Goal: Task Accomplishment & Management: Complete application form

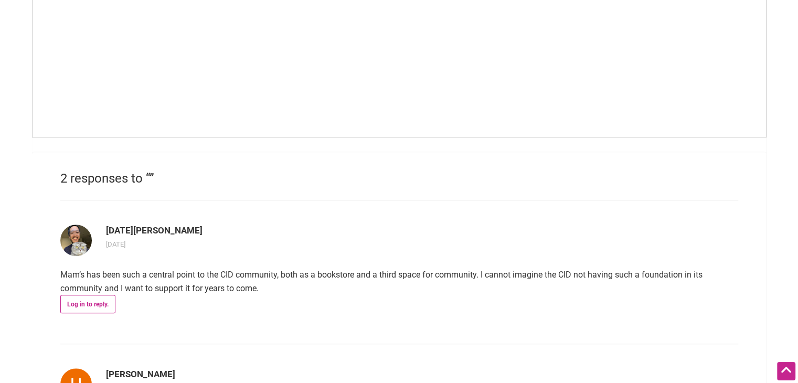
scroll to position [682, 0]
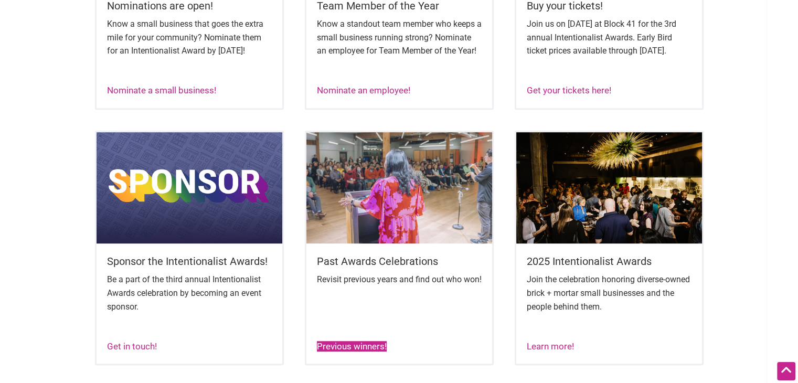
scroll to position [630, 0]
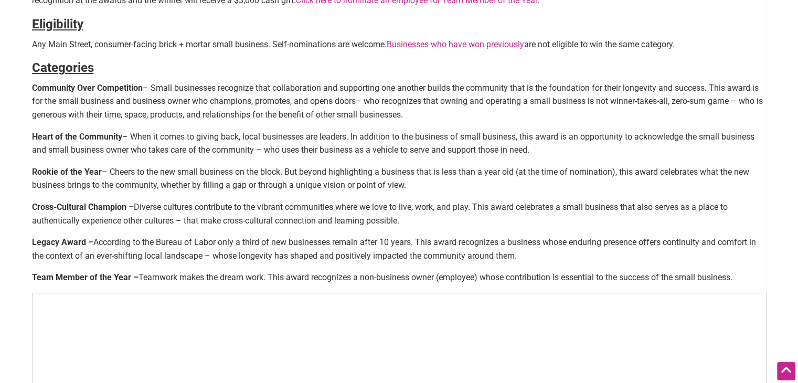
scroll to position [420, 0]
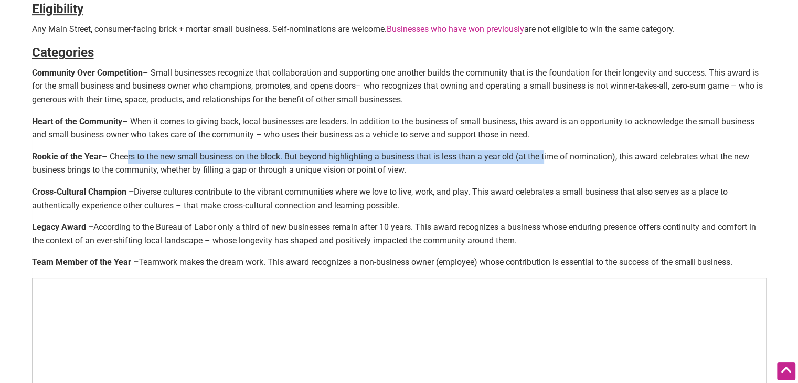
drag, startPoint x: 126, startPoint y: 156, endPoint x: 545, endPoint y: 162, distance: 418.7
click at [545, 162] on p "Rookie of the Year – Cheers to the new small business on the block. But beyond …" at bounding box center [399, 163] width 735 height 27
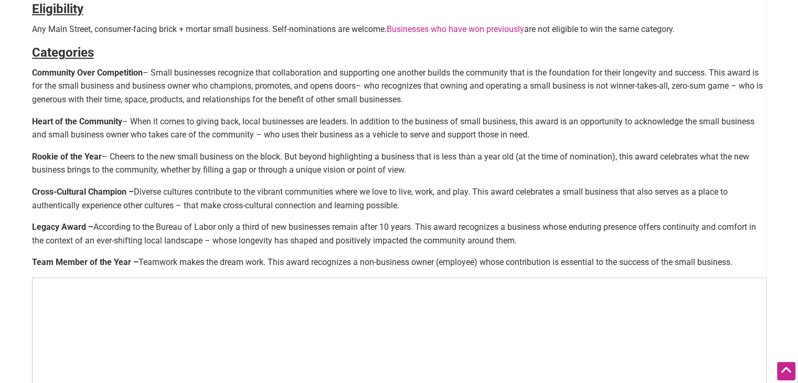
click at [82, 160] on strong "Rookie of the Year" at bounding box center [67, 157] width 70 height 10
drag, startPoint x: 111, startPoint y: 156, endPoint x: 118, endPoint y: 155, distance: 6.4
click at [118, 155] on p "Rookie of the Year – Cheers to the new small business on the block. But beyond …" at bounding box center [399, 163] width 735 height 27
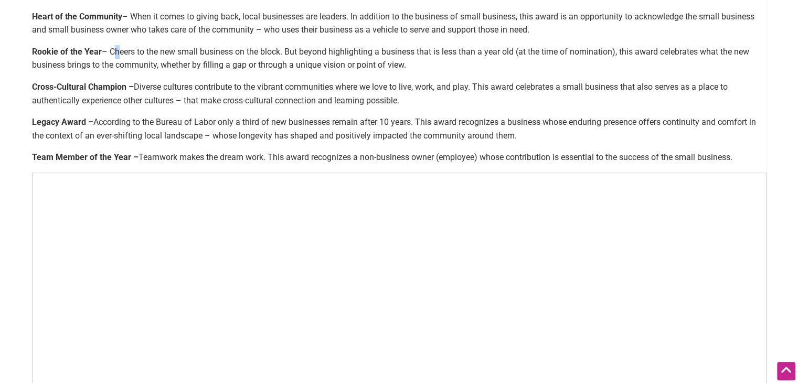
scroll to position [472, 0]
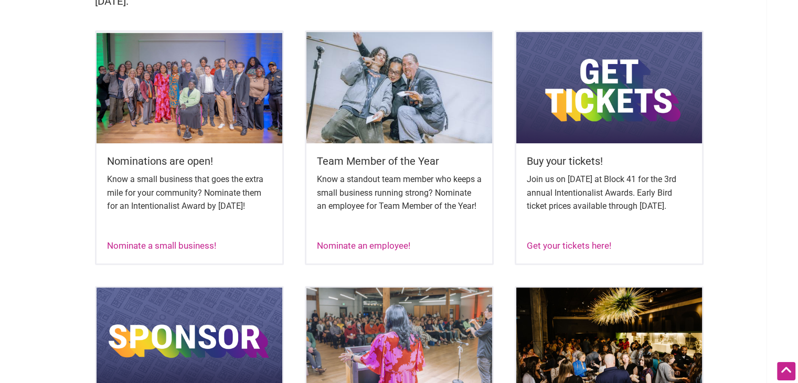
scroll to position [577, 0]
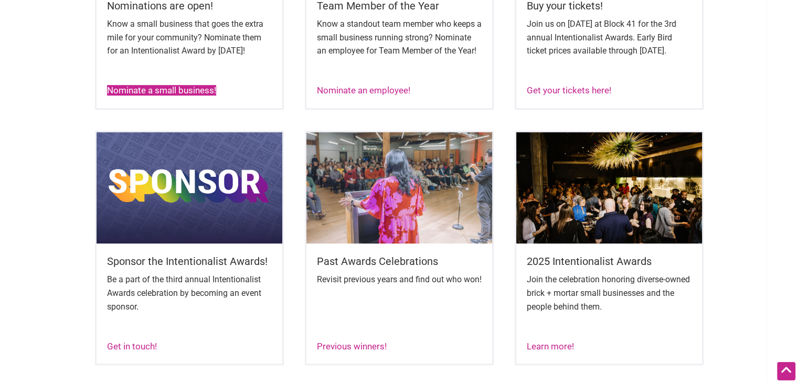
click at [176, 95] on link "Nominate a small business!" at bounding box center [161, 90] width 109 height 10
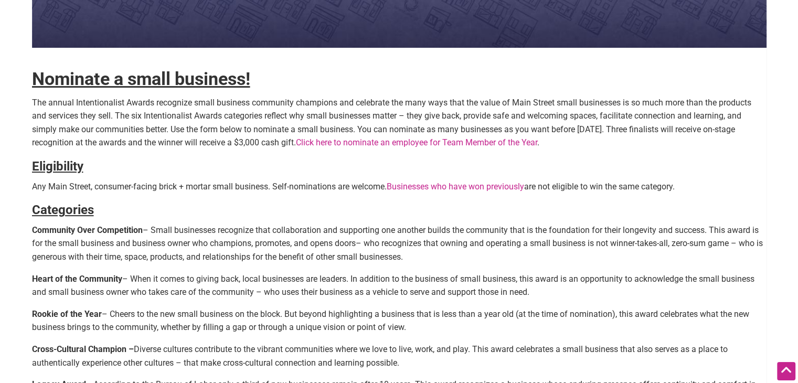
scroll to position [262, 0]
